Goal: Entertainment & Leisure: Consume media (video, audio)

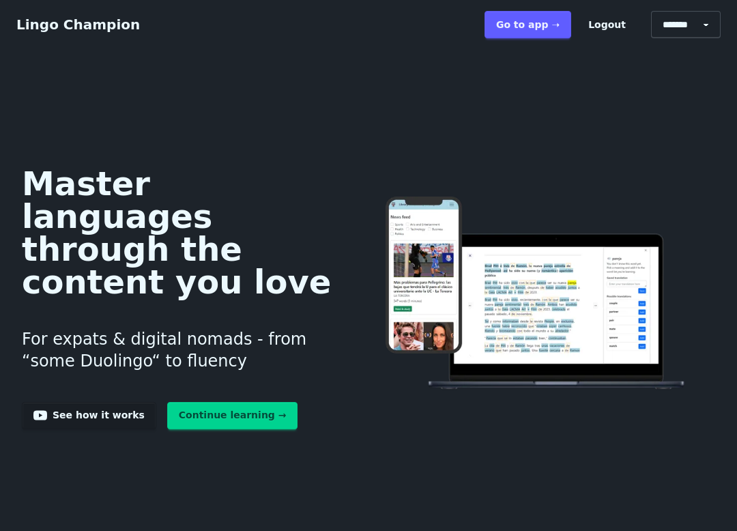
click at [540, 38] on link "Go to app ➝" at bounding box center [527, 24] width 87 height 27
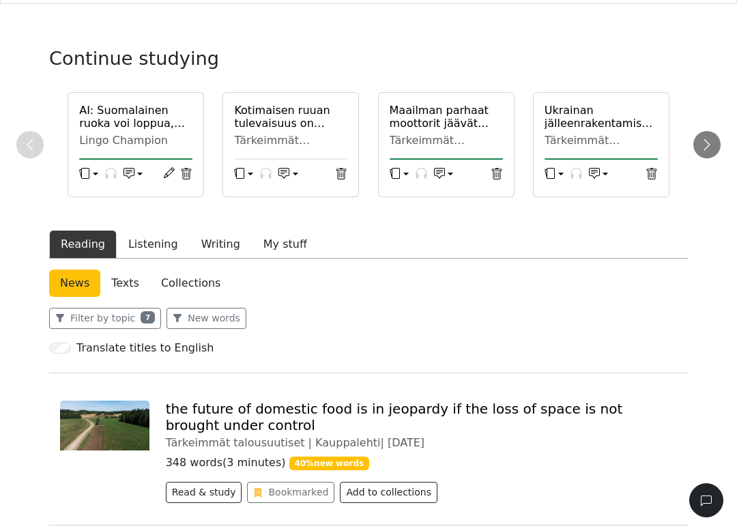
scroll to position [37, 0]
click at [143, 245] on button "Listening" at bounding box center [153, 243] width 73 height 29
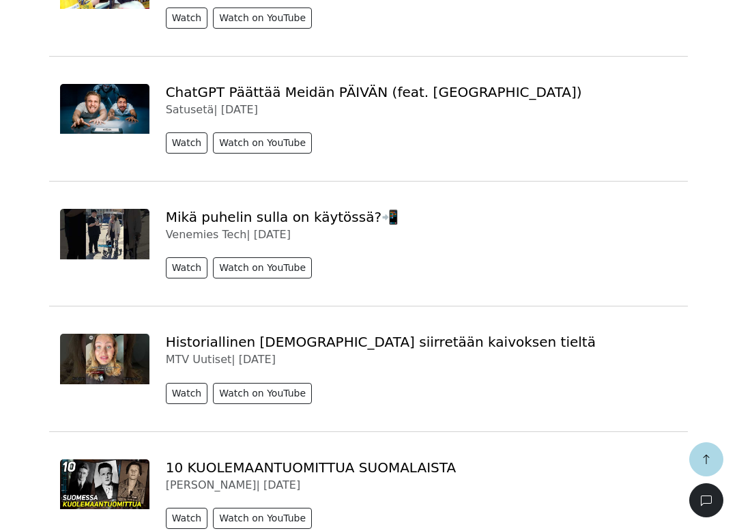
scroll to position [1760, 0]
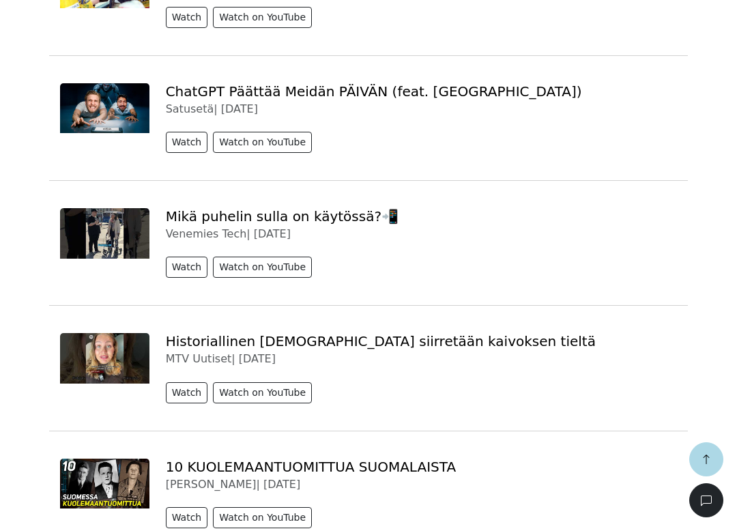
click at [175, 140] on button "Watch" at bounding box center [187, 142] width 42 height 21
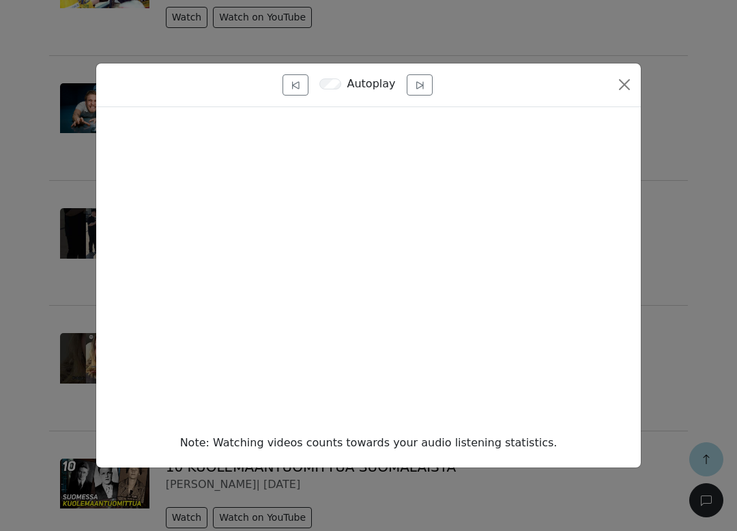
click at [621, 85] on button "Close" at bounding box center [624, 85] width 22 height 22
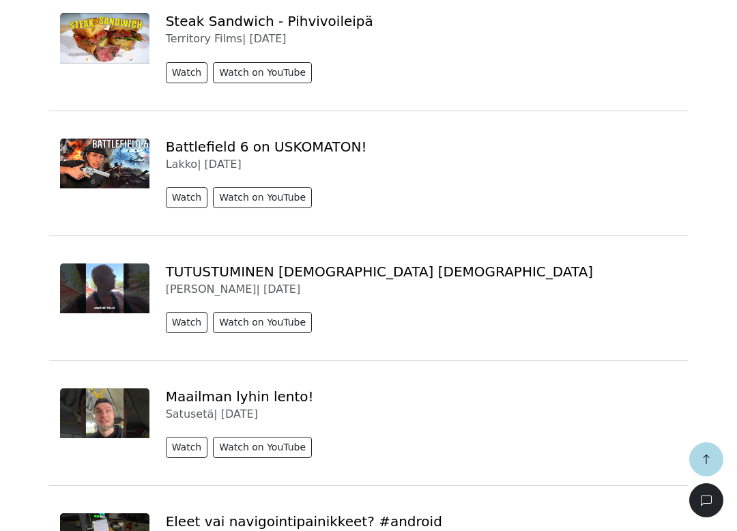
scroll to position [3488, 0]
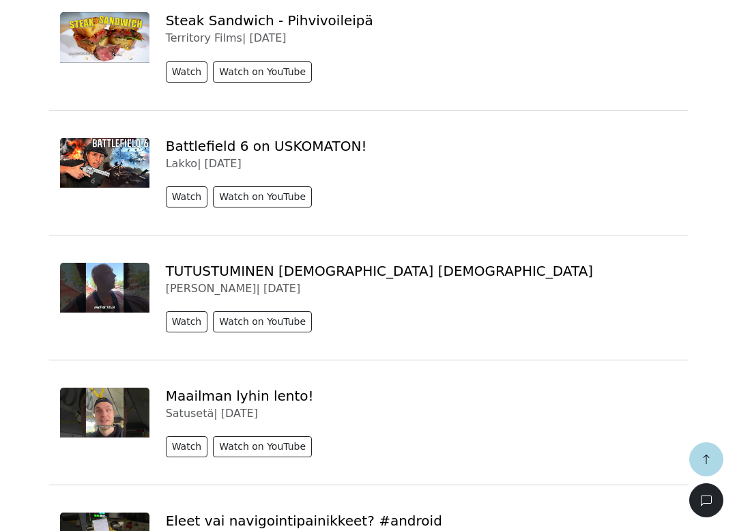
click at [183, 188] on button "Watch" at bounding box center [187, 196] width 42 height 21
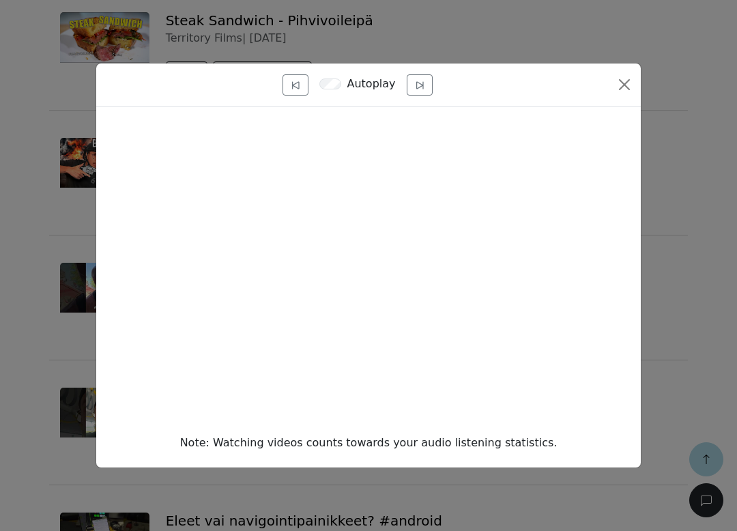
click at [621, 95] on button "Close" at bounding box center [624, 85] width 22 height 22
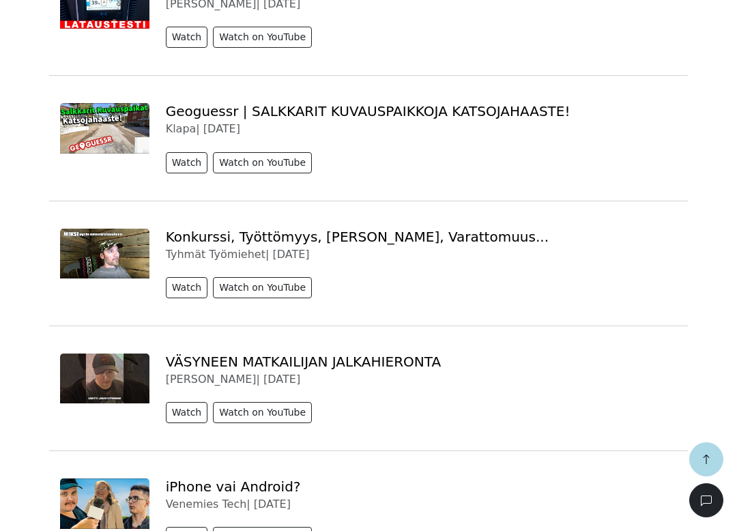
scroll to position [4772, 0]
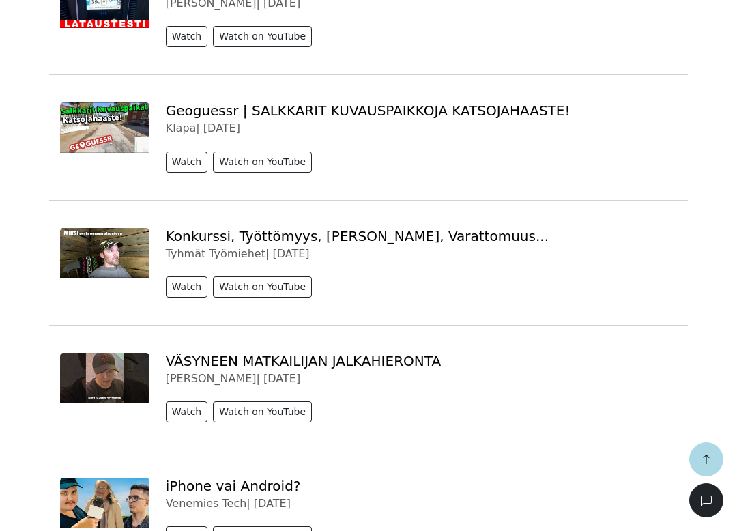
click at [705, 455] on icon "button" at bounding box center [705, 459] width 6 height 10
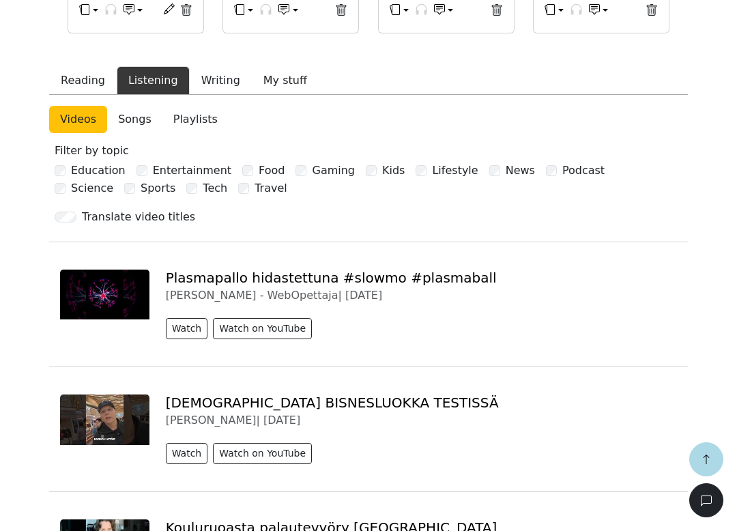
scroll to position [0, 0]
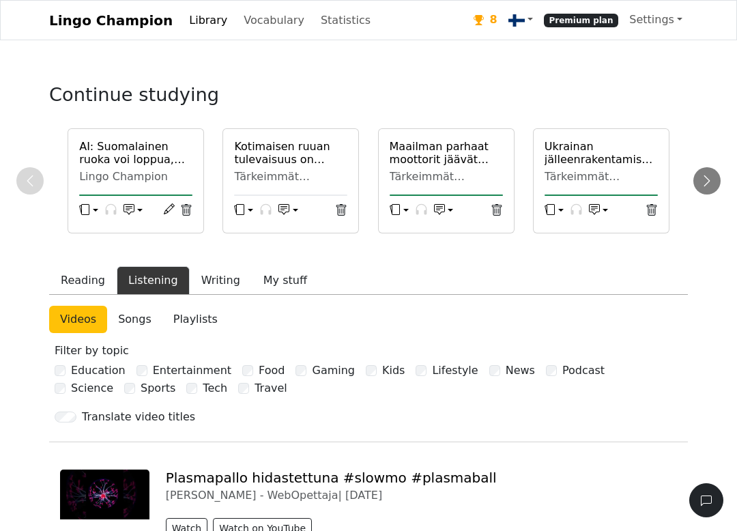
click at [315, 7] on link "Statistics" at bounding box center [345, 20] width 61 height 27
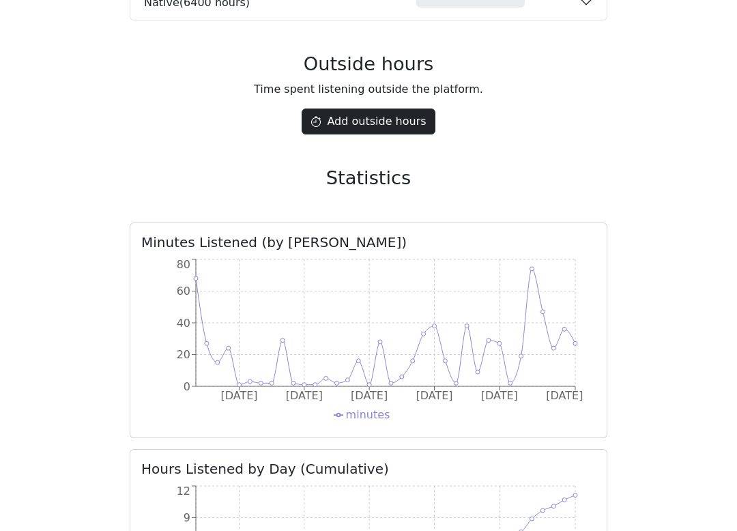
scroll to position [2405, 0]
